Goal: Task Accomplishment & Management: Complete application form

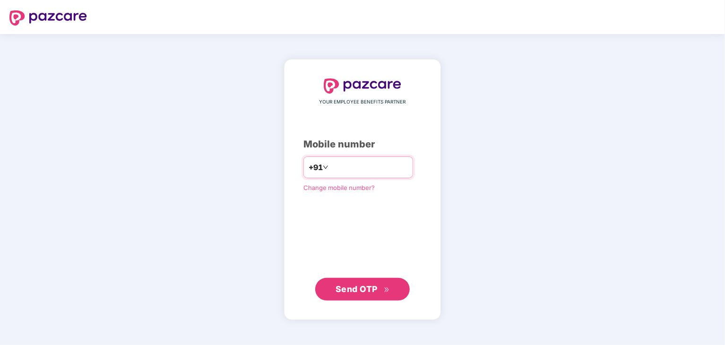
click at [347, 171] on input "number" at bounding box center [369, 167] width 78 height 15
click at [362, 285] on span "Send OTP" at bounding box center [357, 289] width 42 height 10
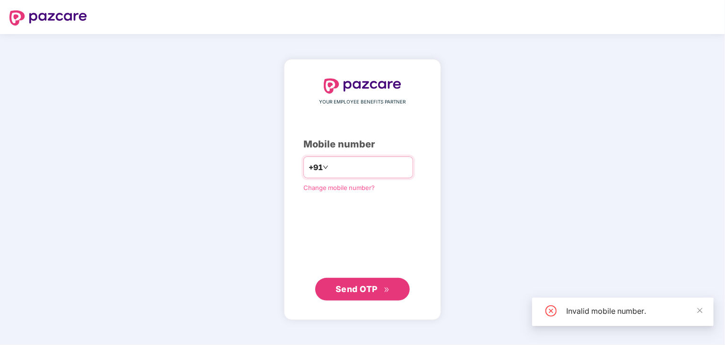
click at [335, 163] on input "number" at bounding box center [369, 167] width 78 height 15
type input "**********"
click at [362, 284] on span "Send OTP" at bounding box center [357, 289] width 42 height 10
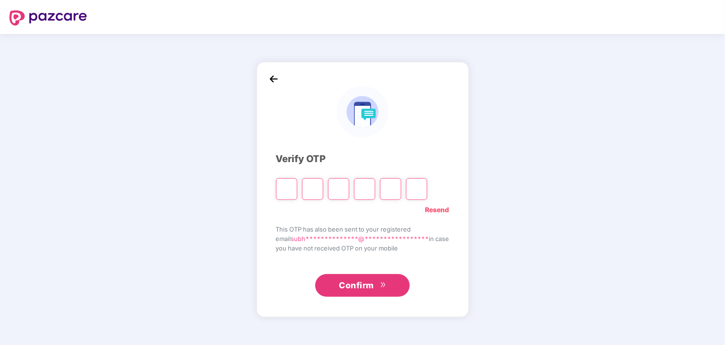
click at [283, 182] on input "Please enter verification code. Digit 1" at bounding box center [286, 189] width 21 height 22
paste input "*"
type input "*"
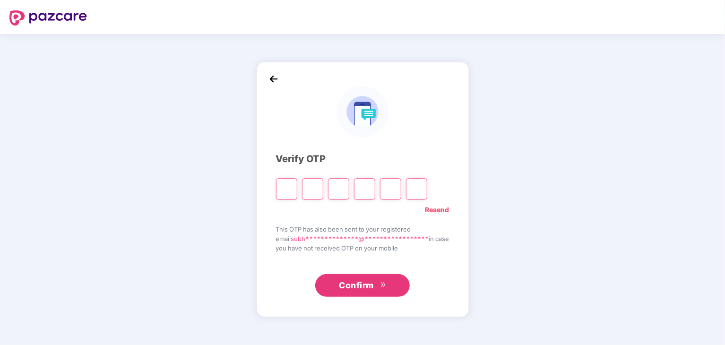
type input "*"
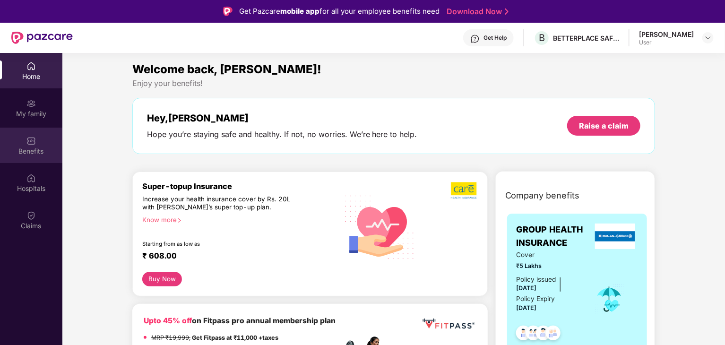
click at [27, 152] on div "Benefits" at bounding box center [31, 151] width 62 height 9
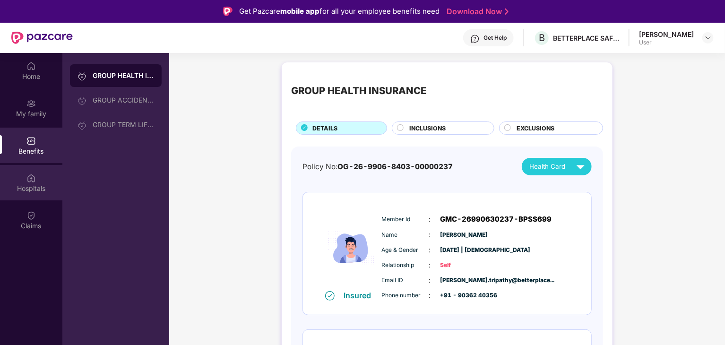
click at [31, 184] on div "Hospitals" at bounding box center [31, 188] width 62 height 9
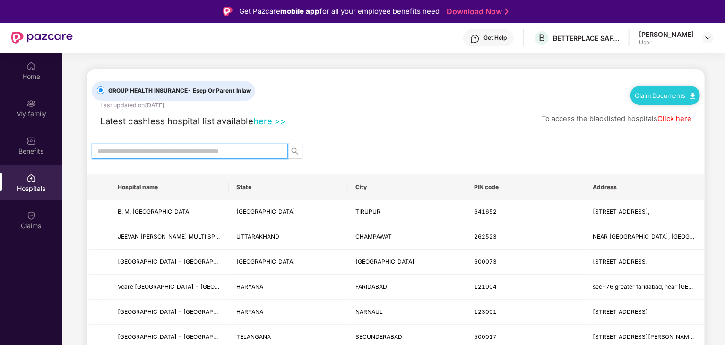
click at [128, 151] on input "text" at bounding box center [185, 151] width 177 height 10
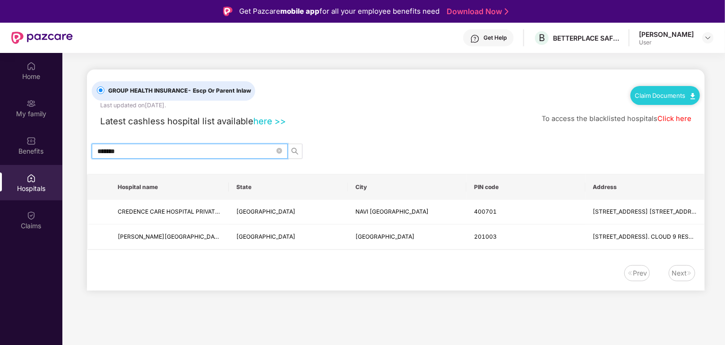
type input "********"
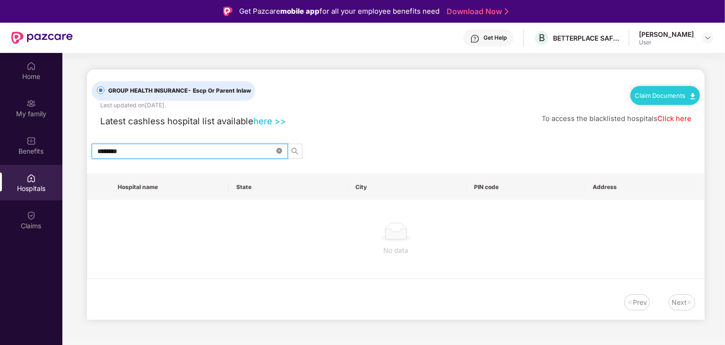
click at [280, 149] on icon "close-circle" at bounding box center [279, 151] width 6 height 6
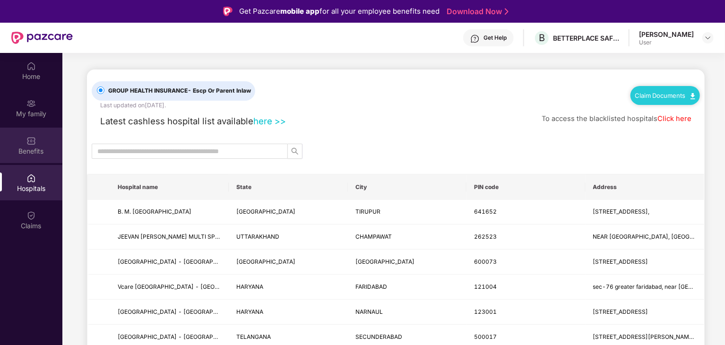
click at [31, 142] on img at bounding box center [30, 140] width 9 height 9
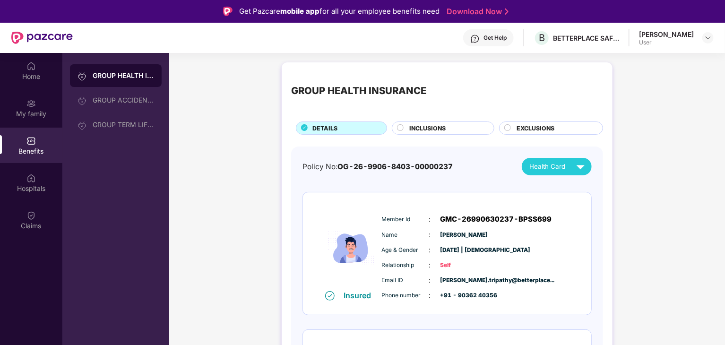
click at [451, 132] on div "INCLUSIONS" at bounding box center [447, 129] width 85 height 10
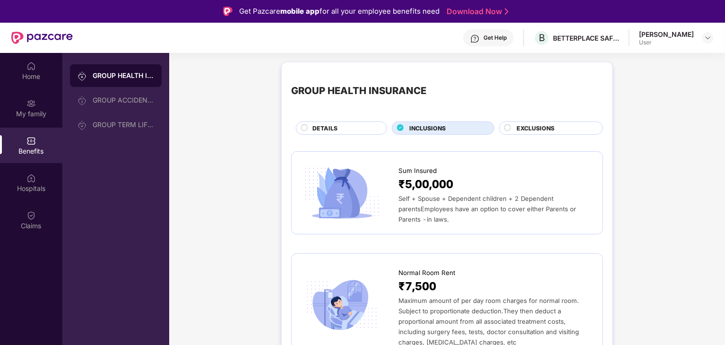
click at [542, 130] on span "EXCLUSIONS" at bounding box center [536, 128] width 38 height 9
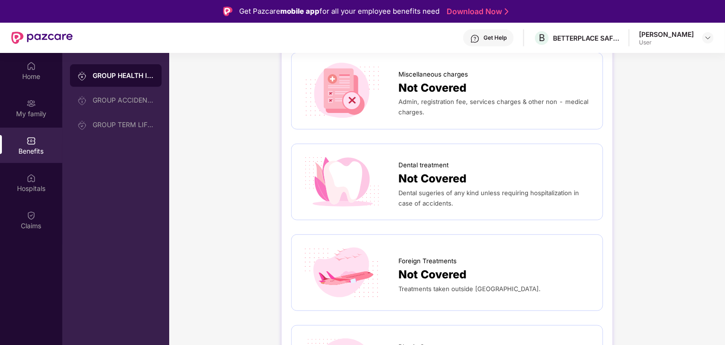
scroll to position [378, 0]
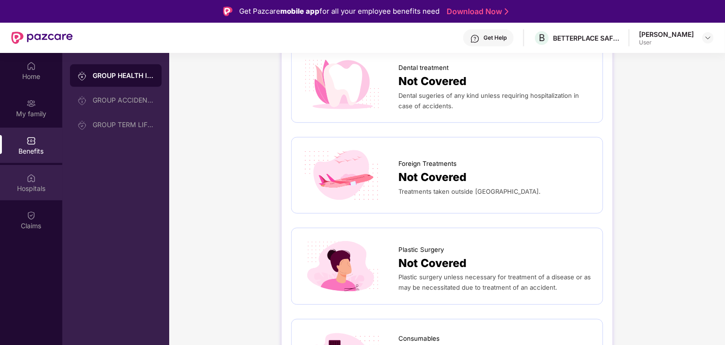
click at [28, 180] on img at bounding box center [30, 177] width 9 height 9
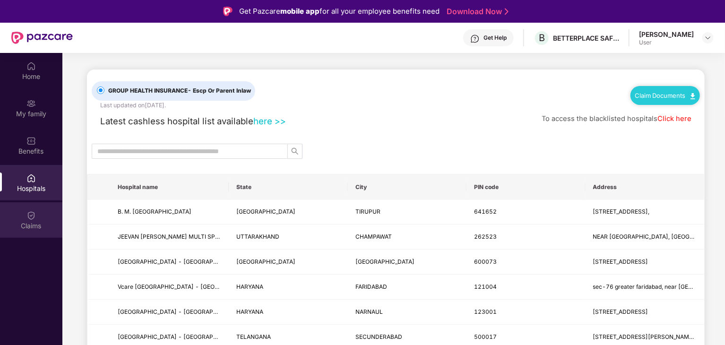
click at [33, 218] on img at bounding box center [30, 215] width 9 height 9
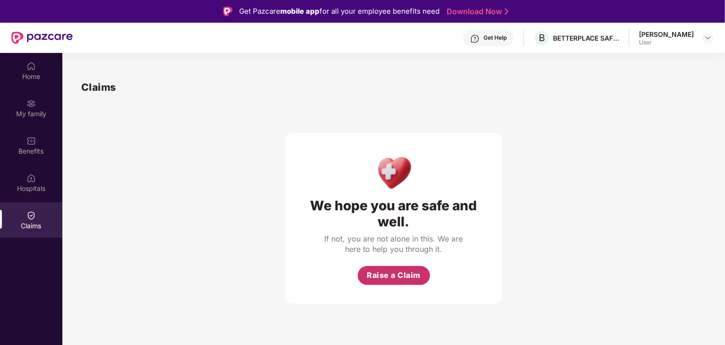
click at [366, 267] on button "Raise a Claim" at bounding box center [394, 275] width 72 height 19
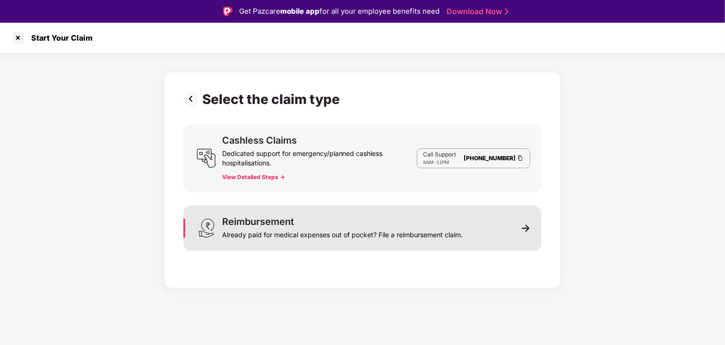
click at [291, 229] on div "Already paid for medical expenses out of pocket? File a reimbursement claim." at bounding box center [342, 232] width 241 height 13
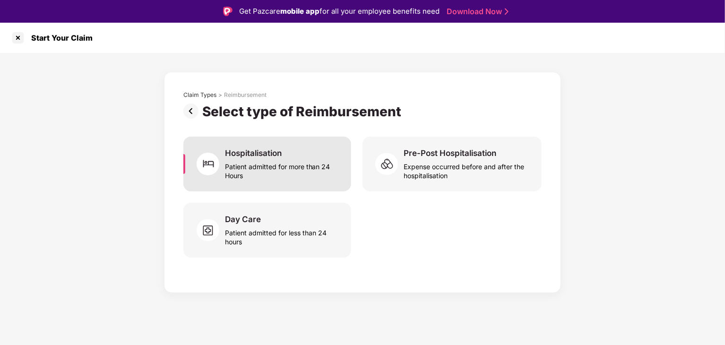
click at [262, 160] on div "Patient admitted for more than 24 Hours" at bounding box center [282, 169] width 115 height 22
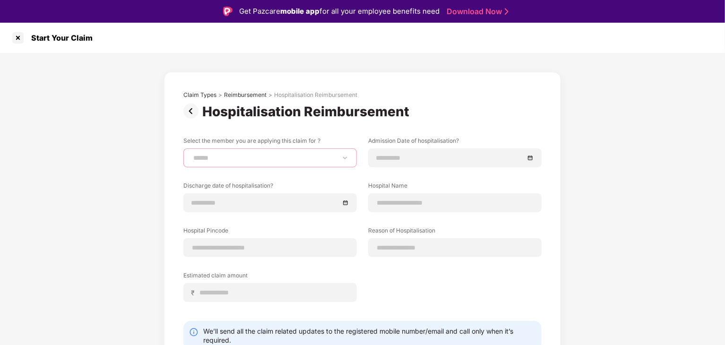
click at [259, 160] on select "**********" at bounding box center [269, 158] width 157 height 8
select select "**********"
click at [191, 154] on select "**********" at bounding box center [269, 158] width 157 height 8
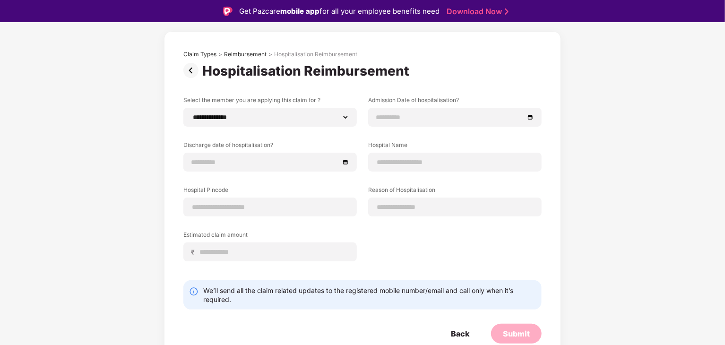
click at [190, 69] on img at bounding box center [192, 70] width 19 height 15
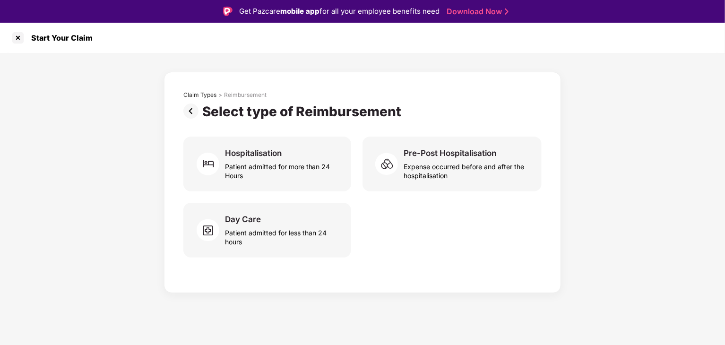
click at [191, 111] on img at bounding box center [192, 110] width 19 height 15
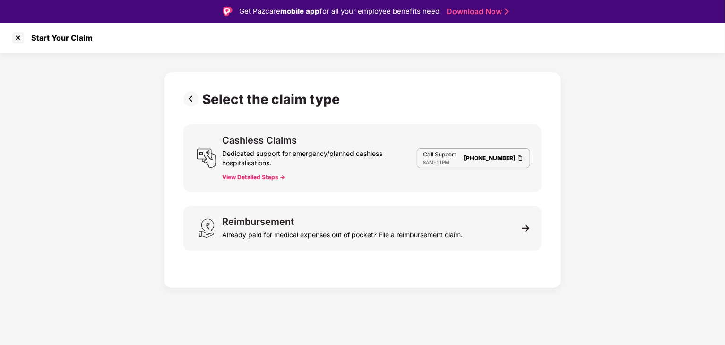
click at [253, 176] on button "View Detailed Steps ->" at bounding box center [253, 177] width 63 height 8
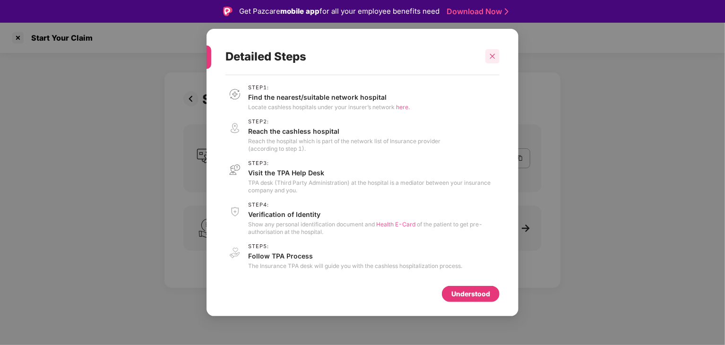
click at [496, 59] on div at bounding box center [492, 56] width 14 height 14
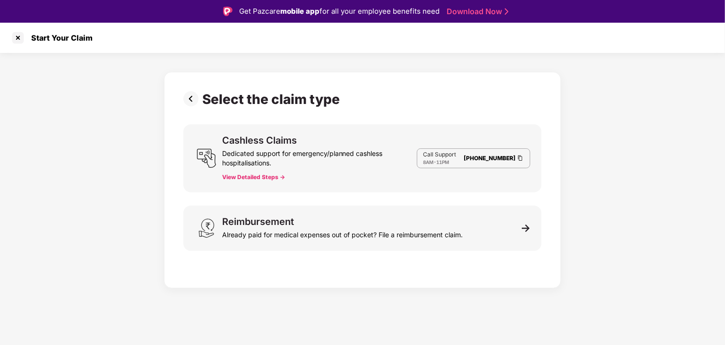
click at [193, 99] on img at bounding box center [192, 98] width 19 height 15
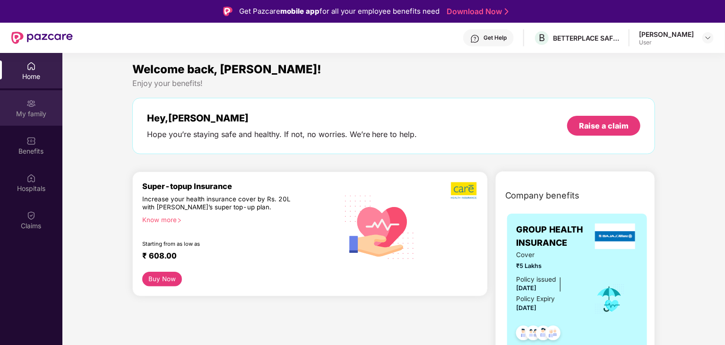
click at [17, 103] on div "My family" at bounding box center [31, 107] width 62 height 35
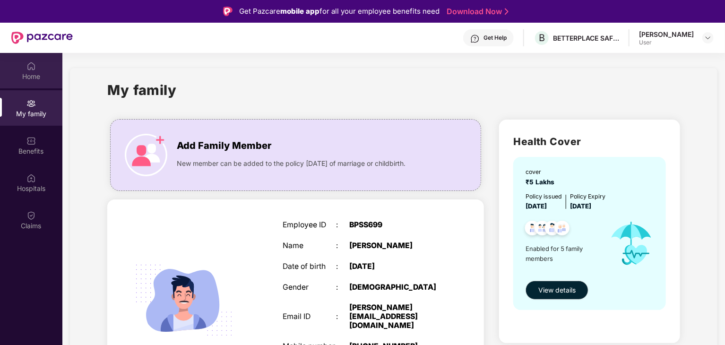
click at [40, 74] on div "Home" at bounding box center [31, 76] width 62 height 9
